Goal: Task Accomplishment & Management: Use online tool/utility

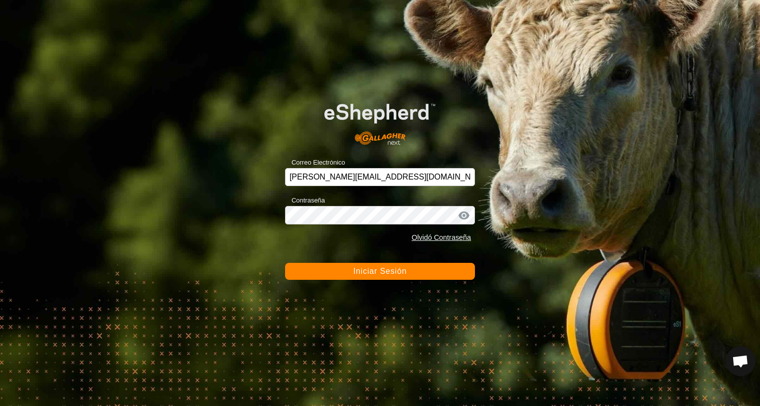
click at [371, 277] on button "Iniciar Sesión" at bounding box center [380, 271] width 190 height 17
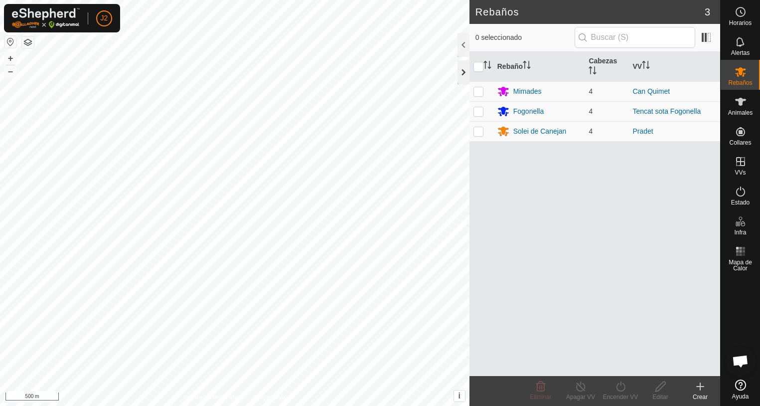
click at [459, 72] on div at bounding box center [463, 72] width 12 height 24
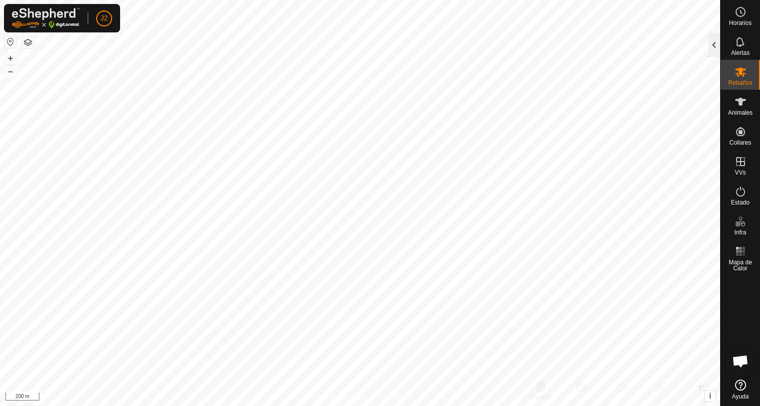
click at [710, 51] on div at bounding box center [714, 45] width 12 height 24
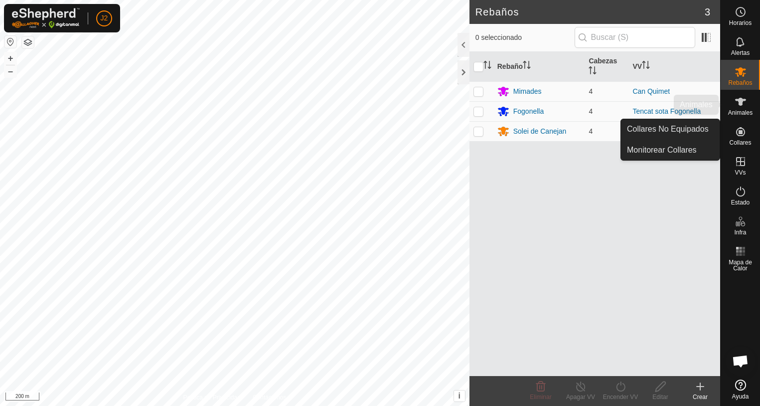
click at [742, 106] on icon at bounding box center [740, 102] width 12 height 12
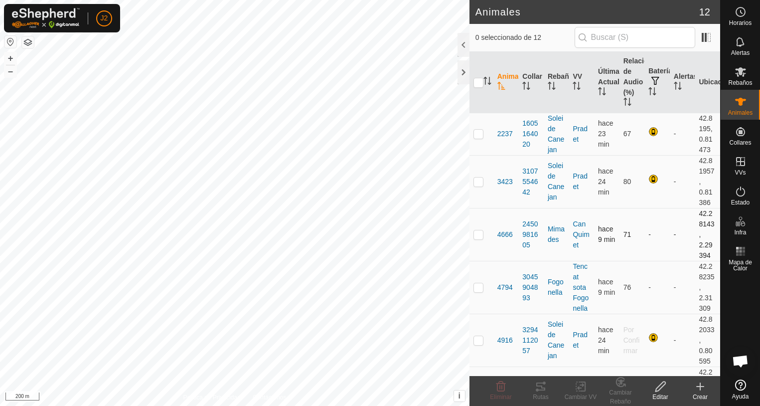
checkbox input "true"
click at [540, 387] on icon at bounding box center [541, 386] width 12 height 12
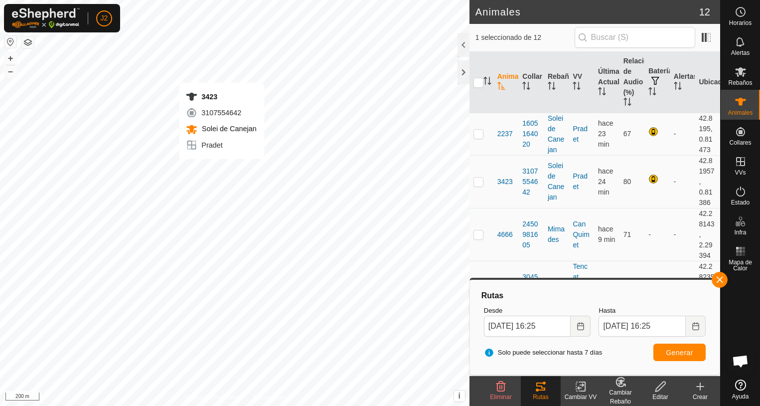
checkbox input "true"
checkbox input "false"
click at [684, 354] on span "Generar" at bounding box center [679, 352] width 27 height 8
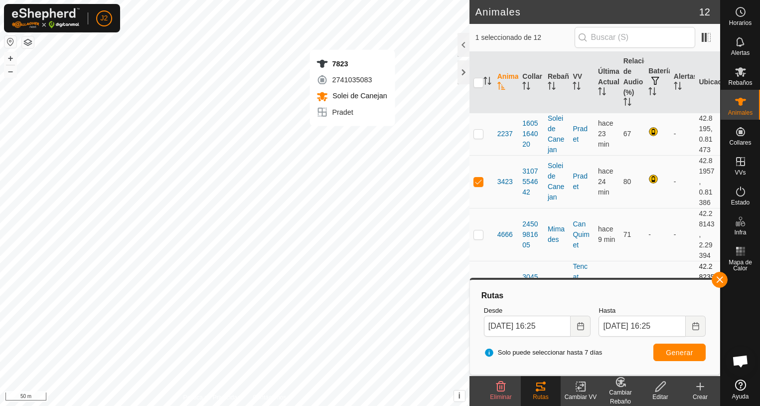
checkbox input "false"
checkbox input "true"
click at [677, 352] on span "Generar" at bounding box center [679, 352] width 27 height 8
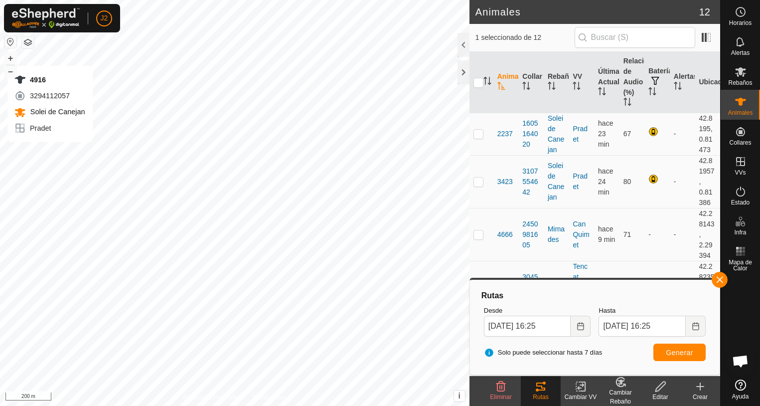
checkbox input "true"
checkbox input "false"
click at [678, 352] on span "Generar" at bounding box center [679, 352] width 27 height 8
